Goal: Information Seeking & Learning: Learn about a topic

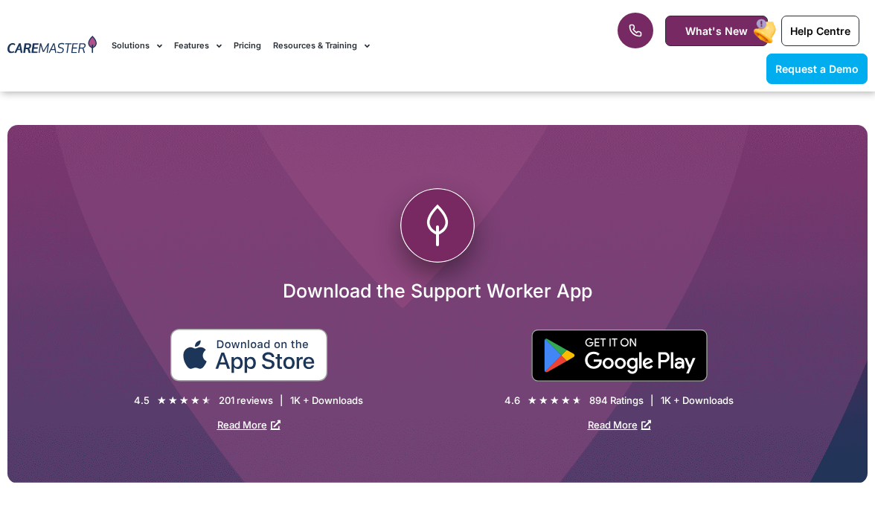
scroll to position [2675, 0]
click at [262, 348] on img at bounding box center [249, 355] width 159 height 53
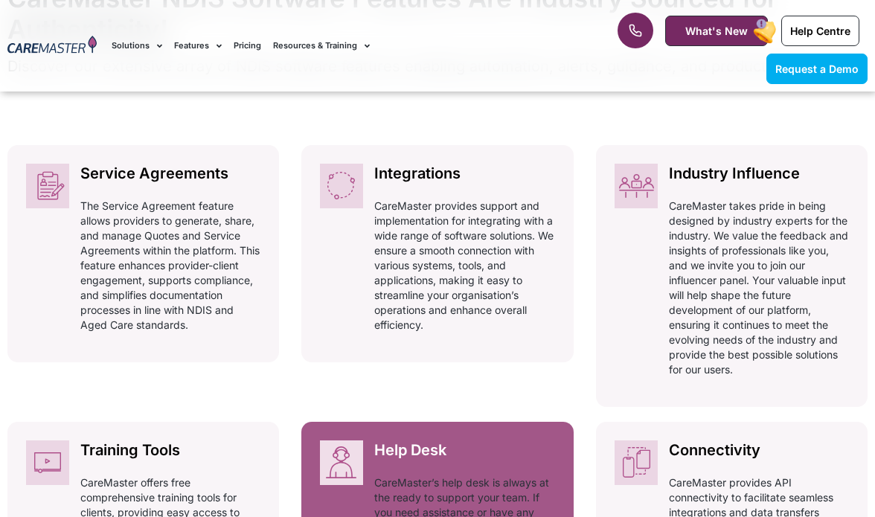
scroll to position [770, 0]
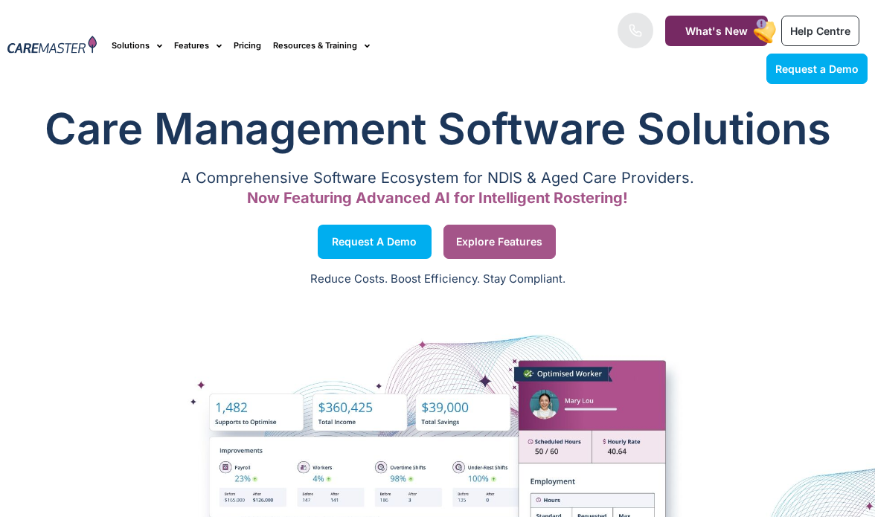
click at [512, 246] on span "Explore Features" at bounding box center [499, 241] width 86 height 7
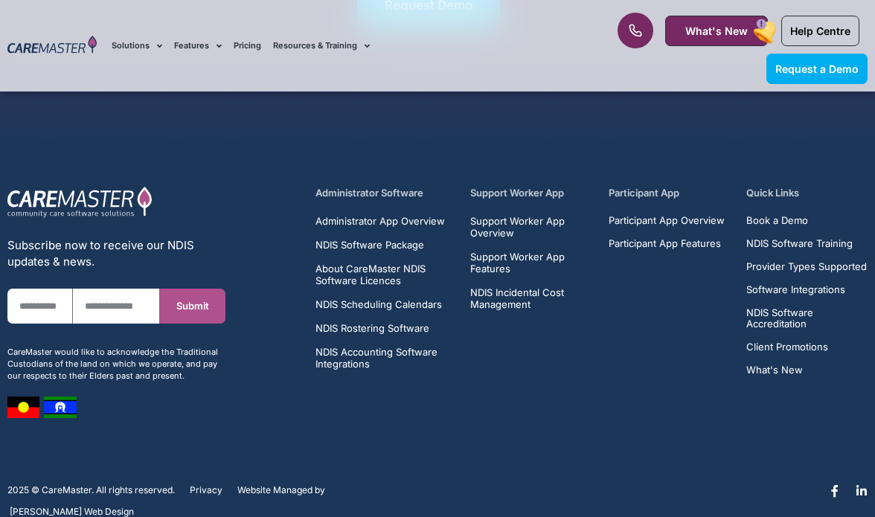
scroll to position [2749, 0]
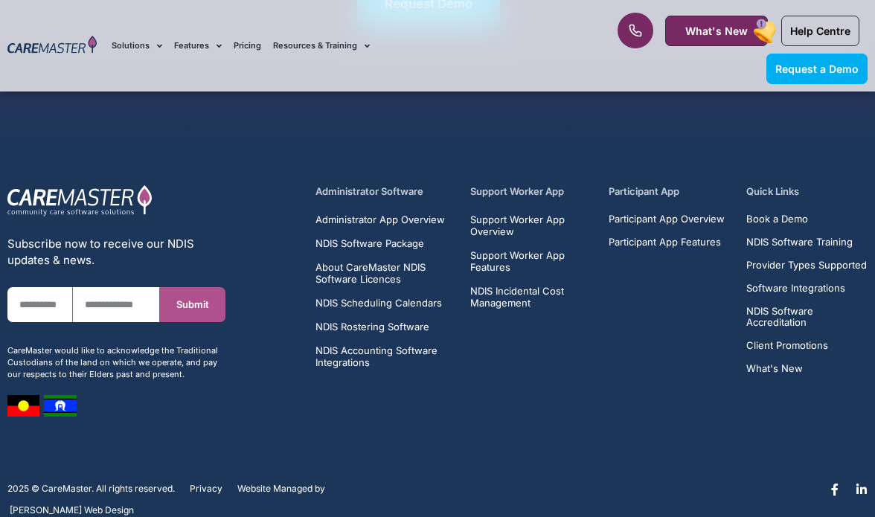
click at [529, 197] on h5 "Support Worker App" at bounding box center [530, 192] width 121 height 14
click at [505, 193] on h5 "Support Worker App" at bounding box center [530, 192] width 121 height 14
click at [497, 360] on div "Support Worker App Support Worker App Overview Support Worker App Features NDIS…" at bounding box center [530, 280] width 121 height 190
